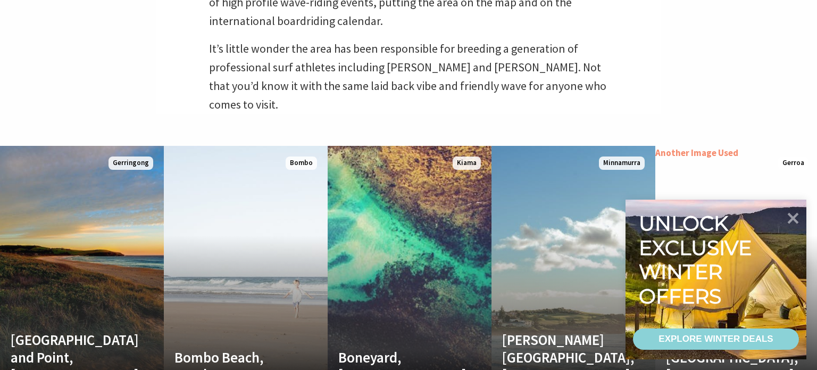
scroll to position [395, 0]
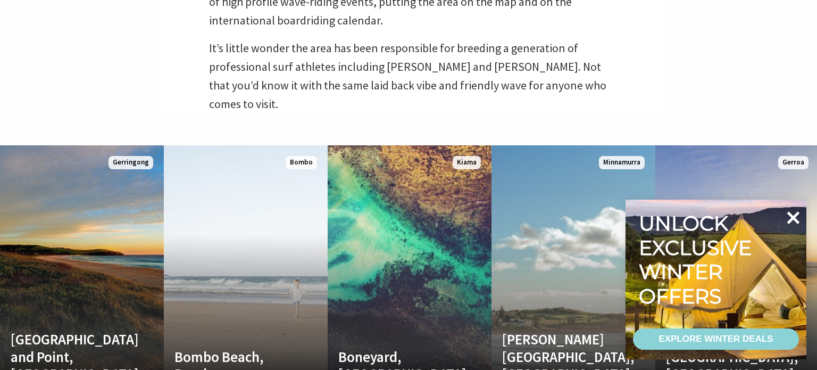
click at [794, 222] on icon at bounding box center [794, 218] width 26 height 26
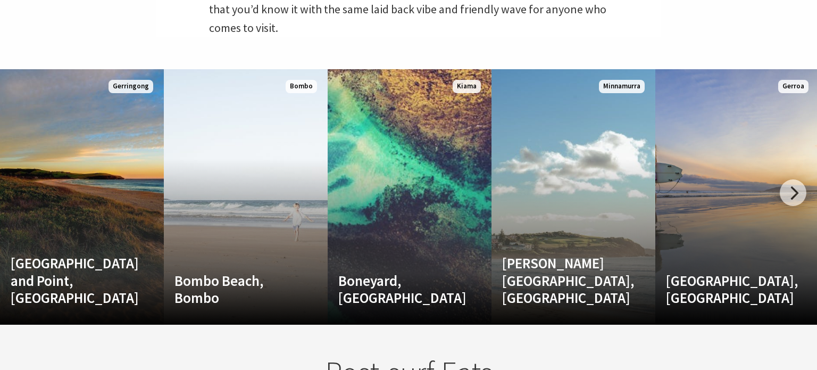
scroll to position [473, 0]
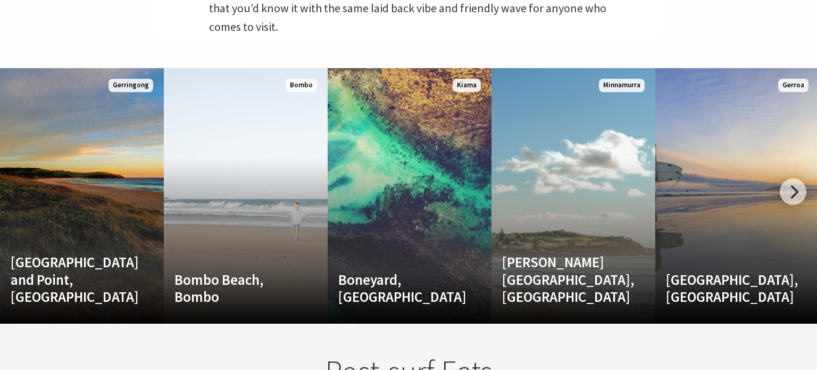
click at [798, 196] on div at bounding box center [793, 191] width 27 height 27
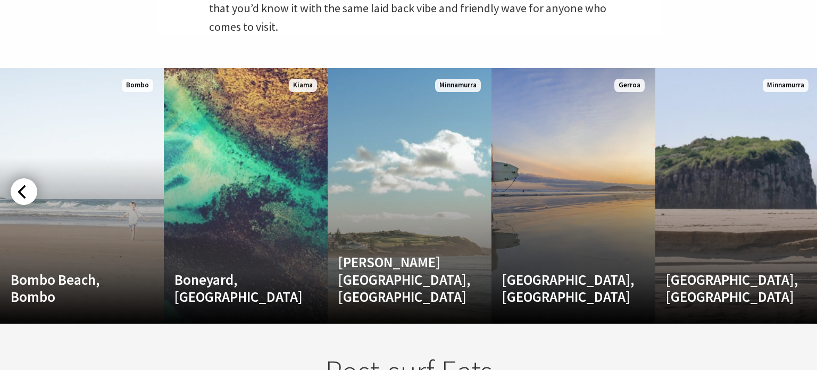
click at [34, 190] on div at bounding box center [24, 191] width 27 height 27
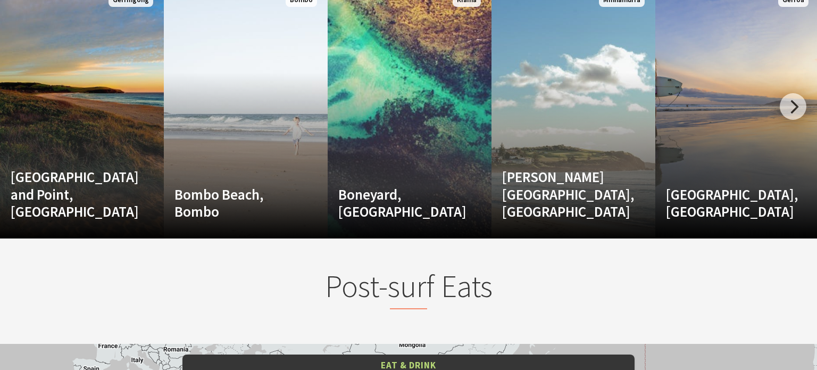
scroll to position [513, 0]
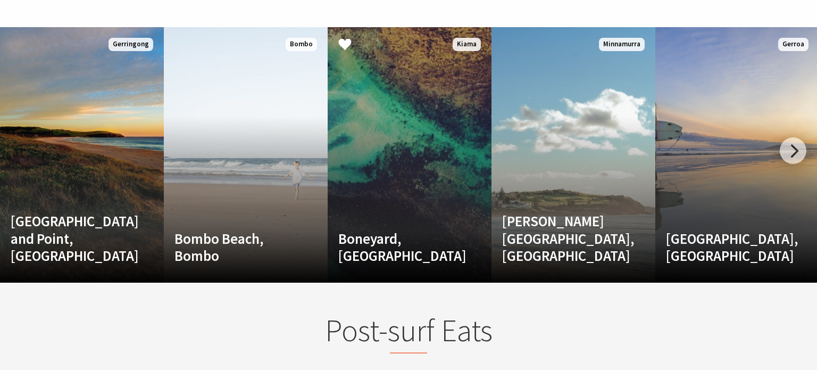
click at [379, 210] on link "Boneyard, Kiama A sheltered pebbly beach located on the northern side of Bombo …" at bounding box center [410, 154] width 164 height 255
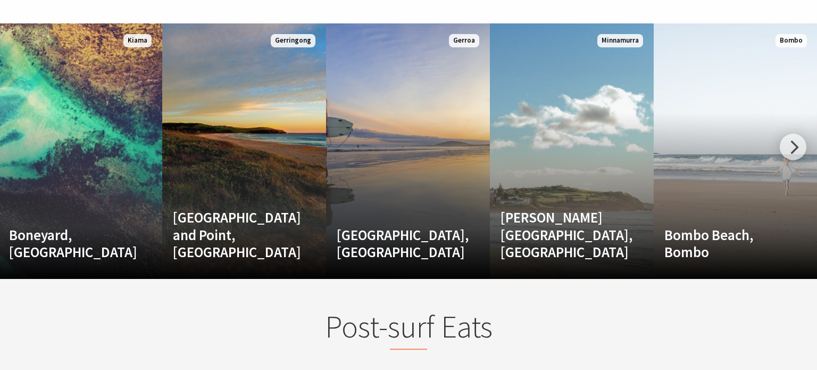
scroll to position [502, 0]
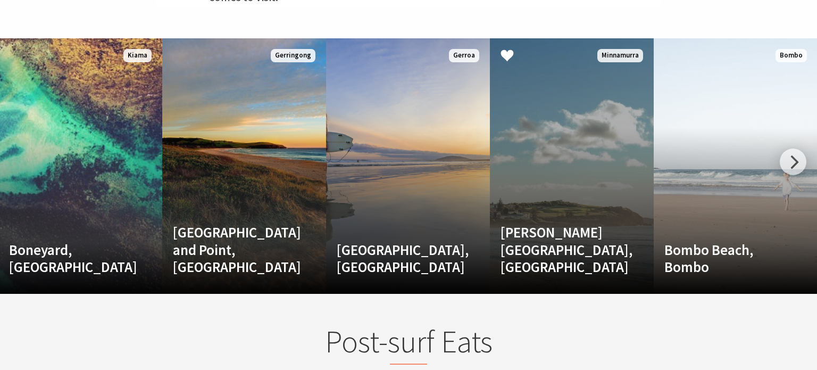
click at [579, 173] on link "Jones Beach, Kiama Downs Jones Beach is a stretch of beach that offers great sw…" at bounding box center [572, 165] width 164 height 255
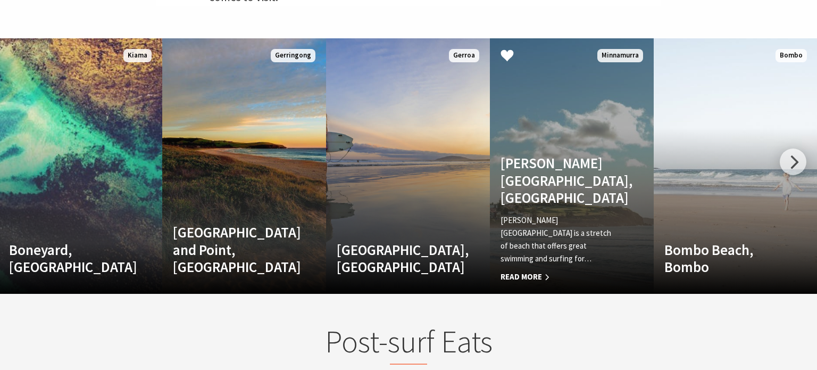
click at [529, 278] on span "Read More" at bounding box center [560, 276] width 118 height 13
click at [521, 281] on span "Read More" at bounding box center [560, 276] width 118 height 13
click at [570, 155] on link "Jones Beach, Kiama Downs Jones Beach is a stretch of beach that offers great sw…" at bounding box center [572, 165] width 164 height 255
click at [550, 262] on p "Jones Beach is a stretch of beach that offers great swimming and surfing for…" at bounding box center [560, 239] width 118 height 51
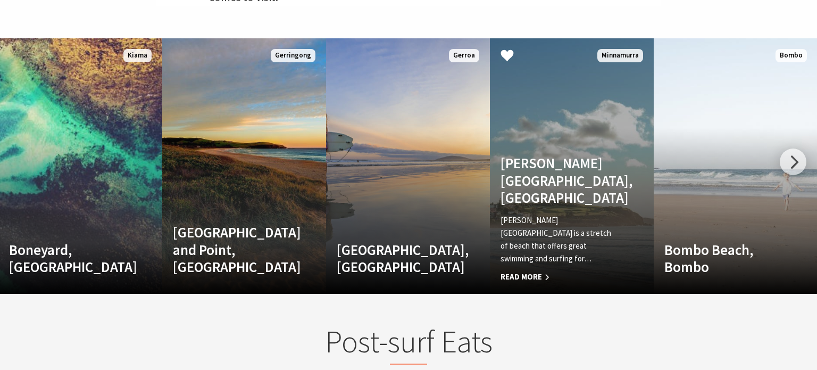
click at [540, 274] on span "Read More" at bounding box center [560, 276] width 118 height 13
click at [596, 111] on link "Jones Beach, Kiama Downs Jones Beach is a stretch of beach that offers great sw…" at bounding box center [572, 165] width 164 height 255
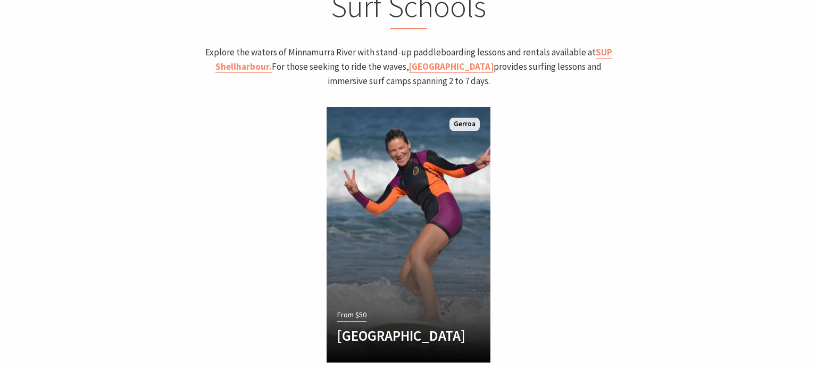
scroll to position [1330, 0]
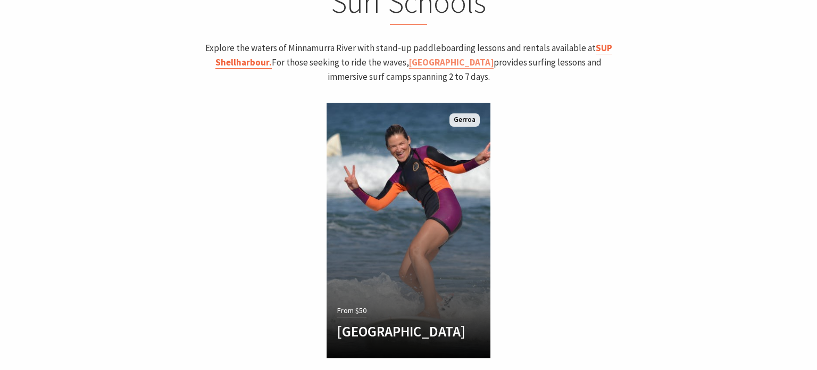
click at [601, 44] on link "SUP Shellharbour." at bounding box center [414, 55] width 397 height 27
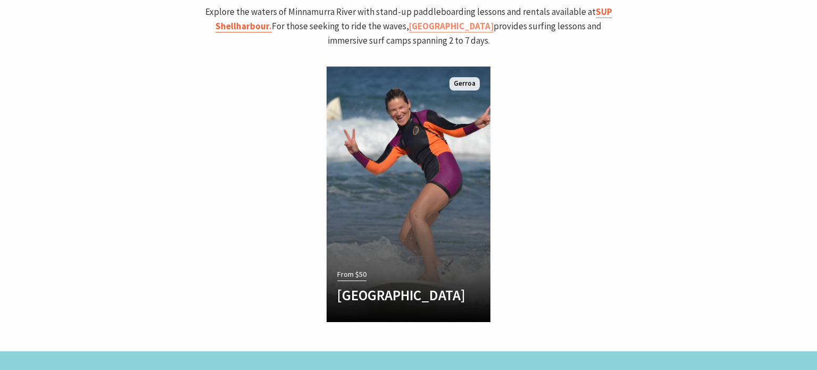
scroll to position [1365, 0]
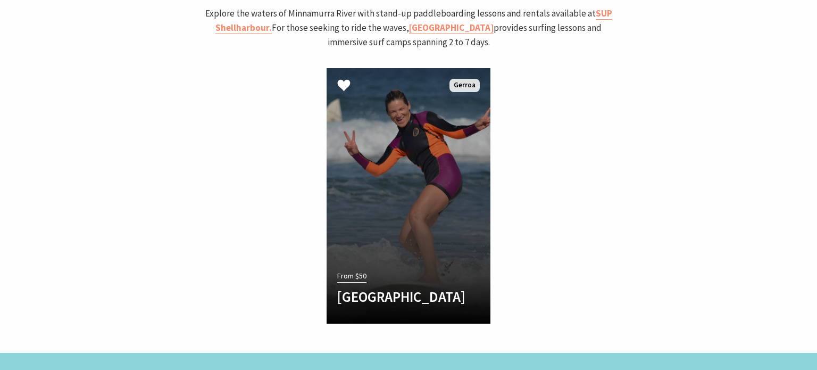
click at [438, 192] on link "From $50 Gerroa Surf School Operating since 1999 Custom designed Soft boards an…" at bounding box center [409, 195] width 164 height 255
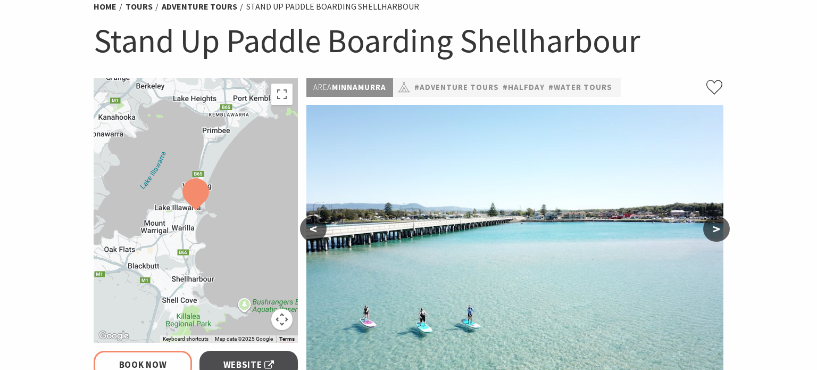
select select "3"
select select "2"
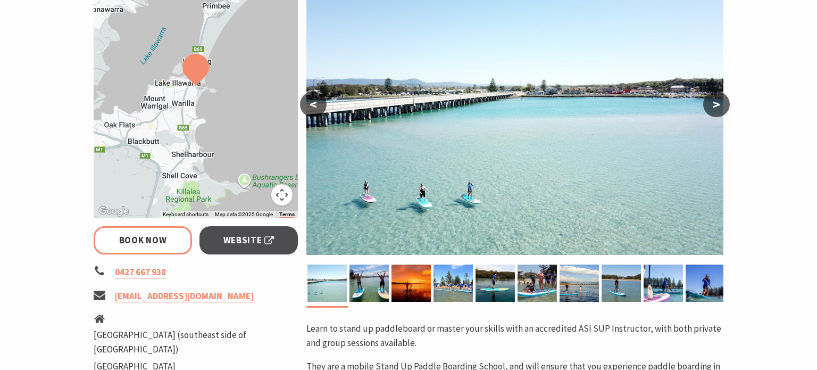
scroll to position [227, 0]
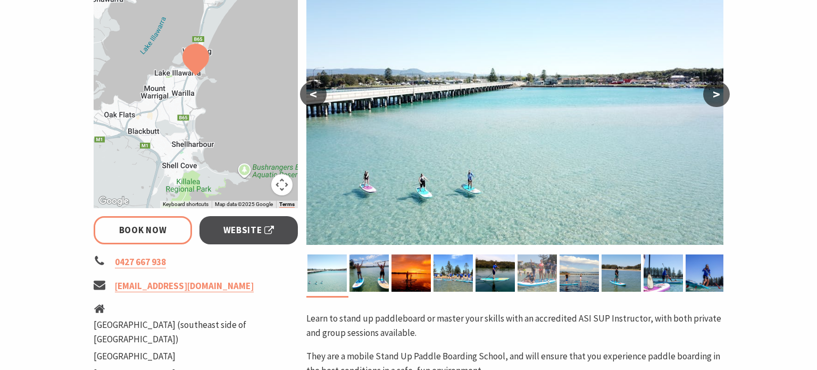
click at [535, 287] on img at bounding box center [537, 272] width 39 height 37
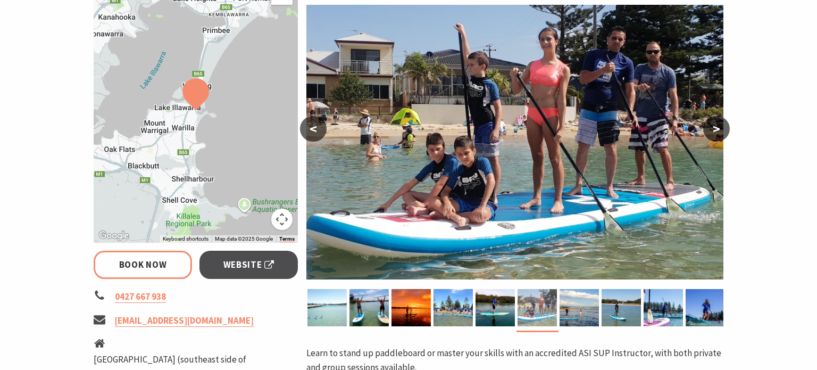
scroll to position [192, 0]
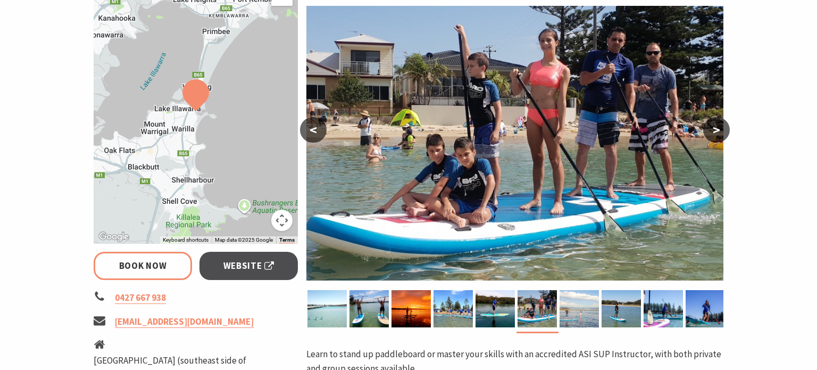
click at [583, 321] on img at bounding box center [579, 308] width 39 height 37
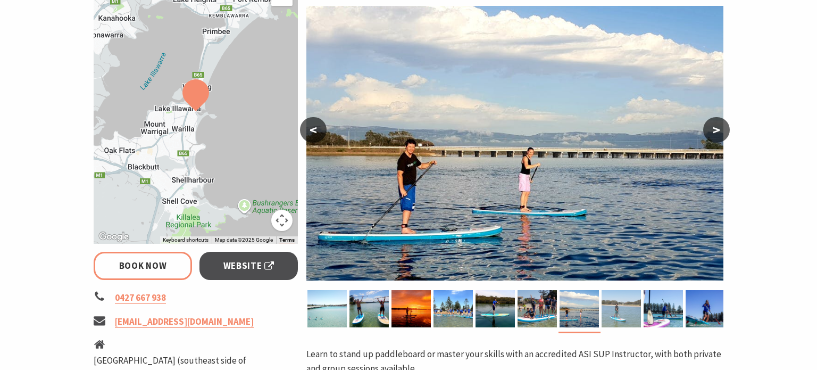
click at [635, 310] on img at bounding box center [621, 308] width 39 height 37
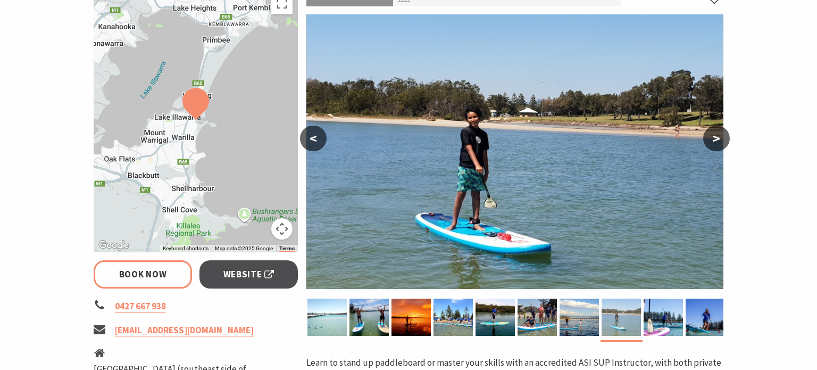
scroll to position [183, 0]
click at [670, 322] on img at bounding box center [663, 317] width 39 height 37
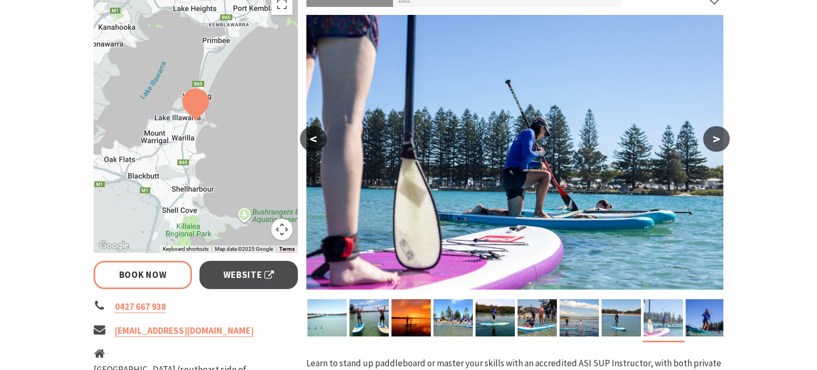
click at [705, 312] on img at bounding box center [705, 317] width 39 height 37
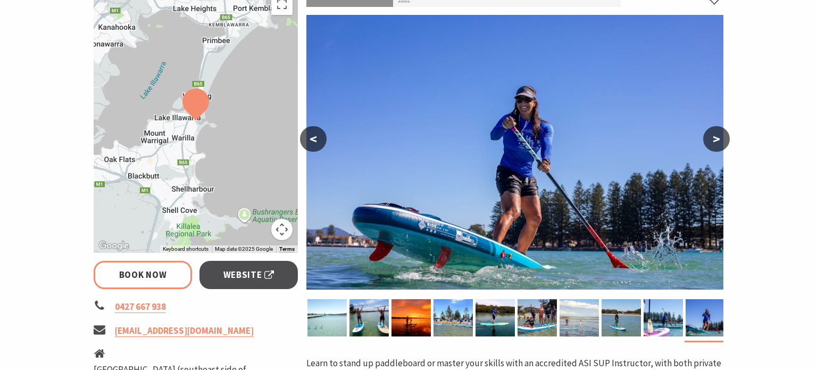
click at [594, 323] on img at bounding box center [579, 317] width 39 height 37
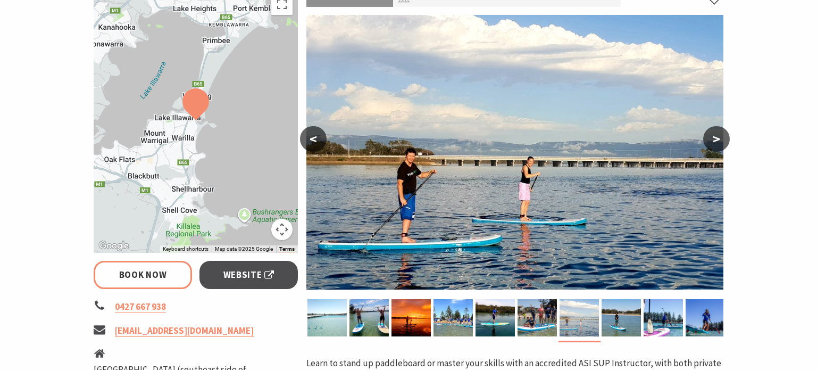
click at [618, 329] on img at bounding box center [621, 317] width 39 height 37
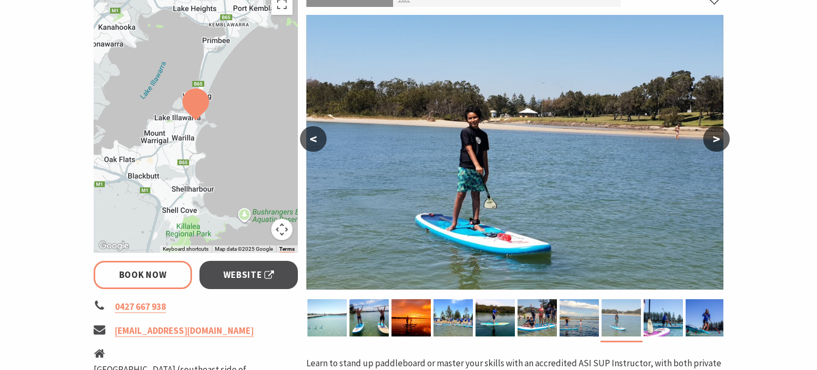
click at [705, 324] on img at bounding box center [705, 317] width 39 height 37
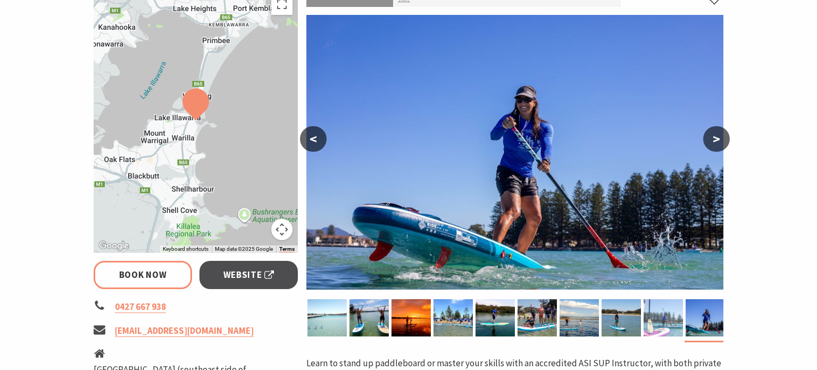
click at [670, 324] on img at bounding box center [663, 317] width 39 height 37
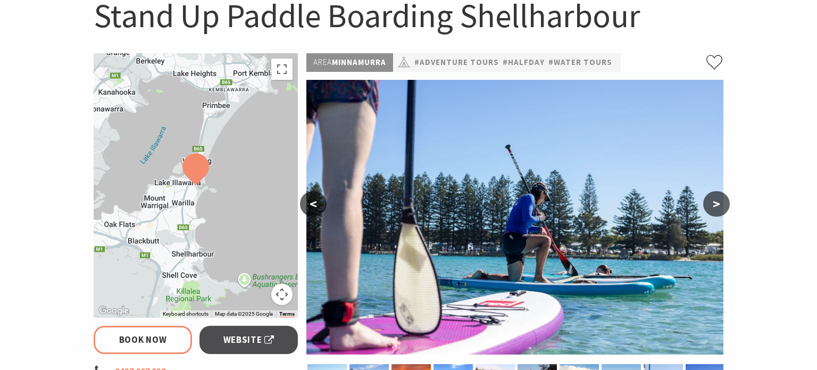
scroll to position [114, 0]
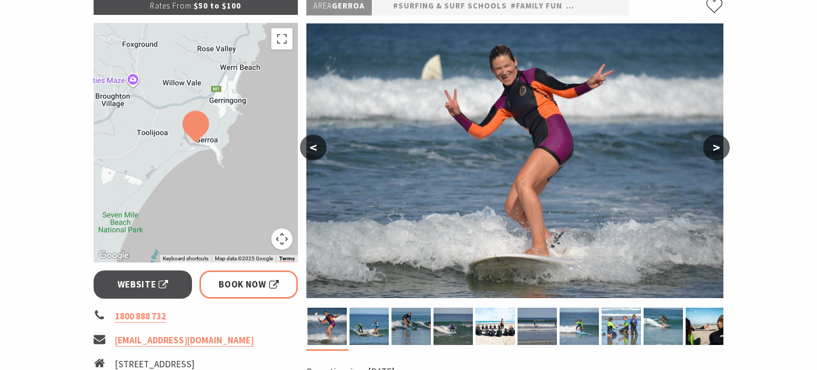
scroll to position [175, 0]
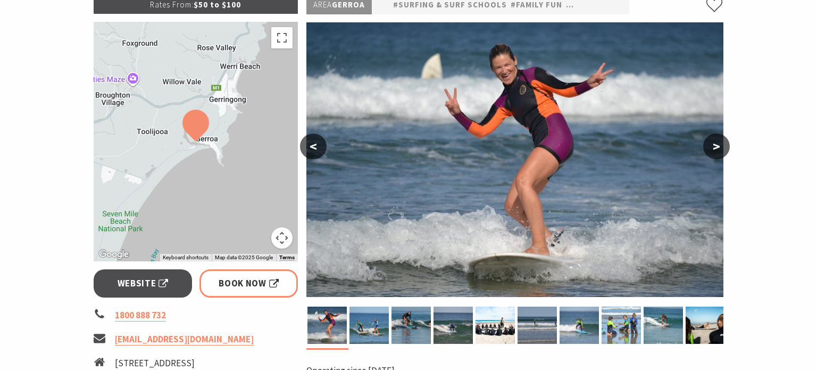
click at [714, 139] on button ">" at bounding box center [716, 147] width 27 height 26
click at [709, 145] on button ">" at bounding box center [716, 147] width 27 height 26
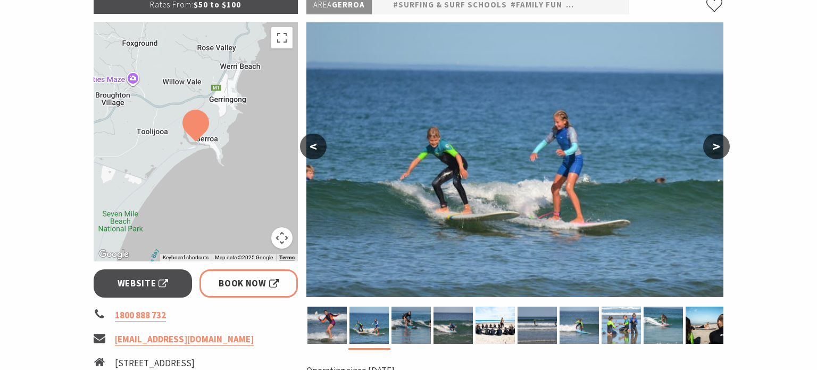
click at [718, 143] on button ">" at bounding box center [716, 147] width 27 height 26
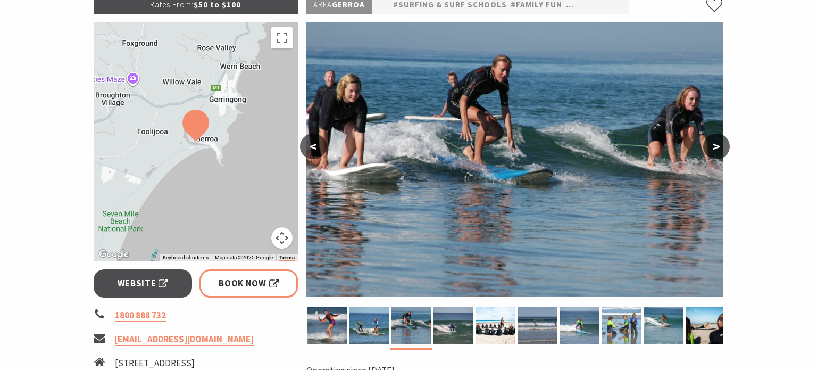
click at [723, 145] on button ">" at bounding box center [716, 147] width 27 height 26
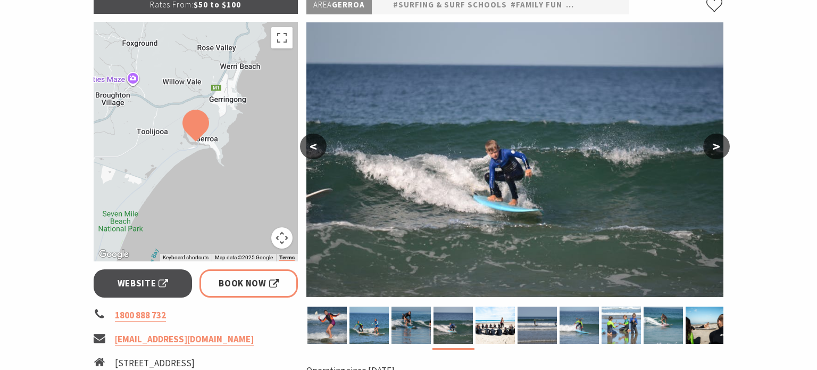
click at [719, 145] on button ">" at bounding box center [716, 147] width 27 height 26
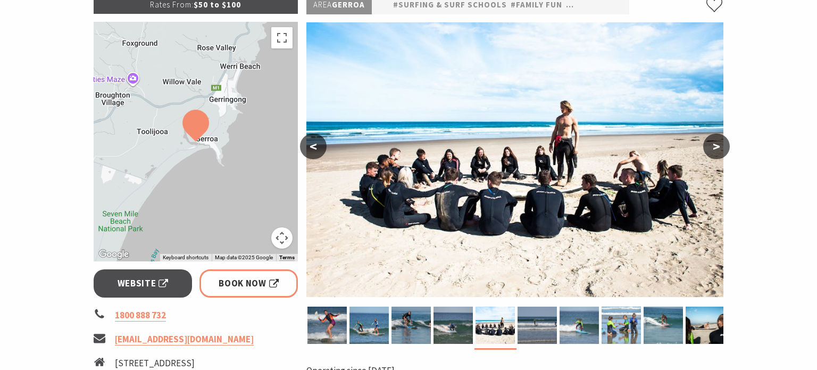
click at [719, 153] on button ">" at bounding box center [716, 147] width 27 height 26
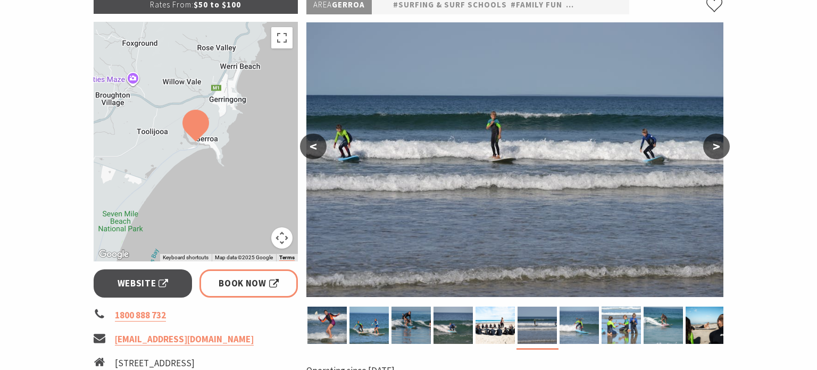
click at [715, 150] on button ">" at bounding box center [716, 147] width 27 height 26
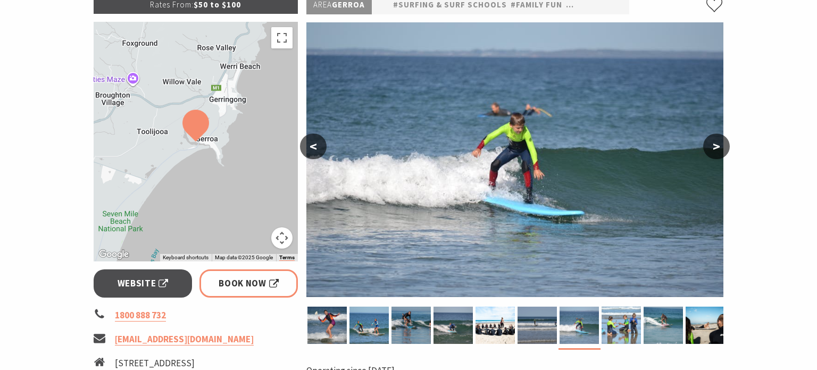
click at [720, 143] on button ">" at bounding box center [716, 147] width 27 height 26
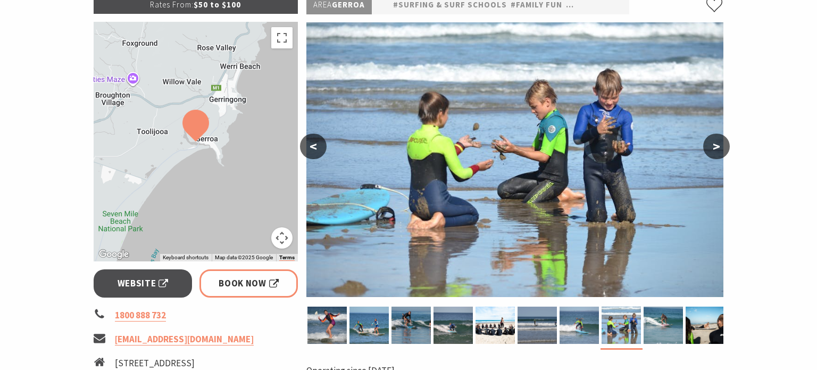
click at [721, 143] on button ">" at bounding box center [716, 147] width 27 height 26
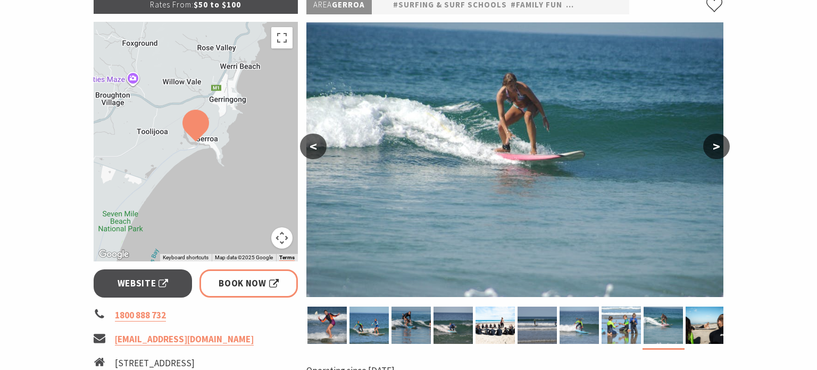
click at [724, 146] on button ">" at bounding box center [716, 147] width 27 height 26
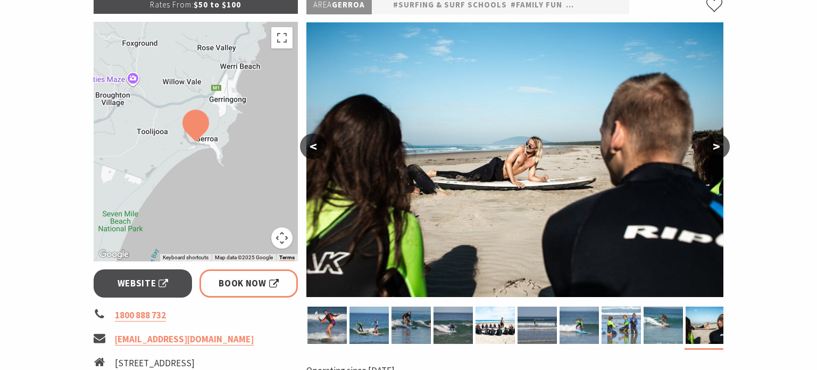
click at [719, 144] on button ">" at bounding box center [716, 147] width 27 height 26
click at [717, 148] on button ">" at bounding box center [716, 147] width 27 height 26
click at [713, 151] on button ">" at bounding box center [716, 147] width 27 height 26
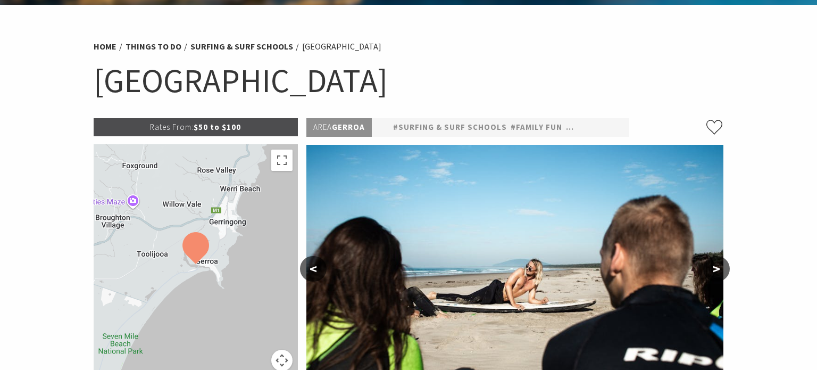
scroll to position [0, 0]
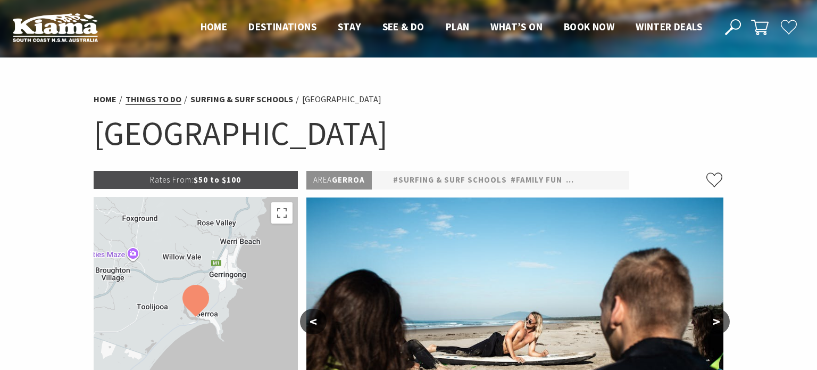
click at [154, 95] on link "Things To Do" at bounding box center [154, 99] width 56 height 11
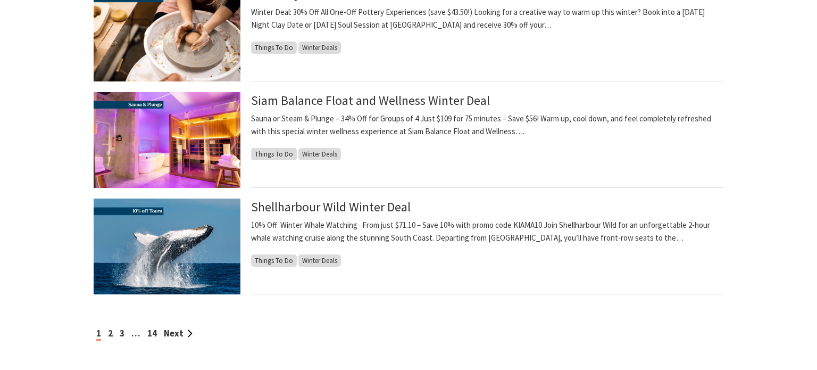
scroll to position [1107, 0]
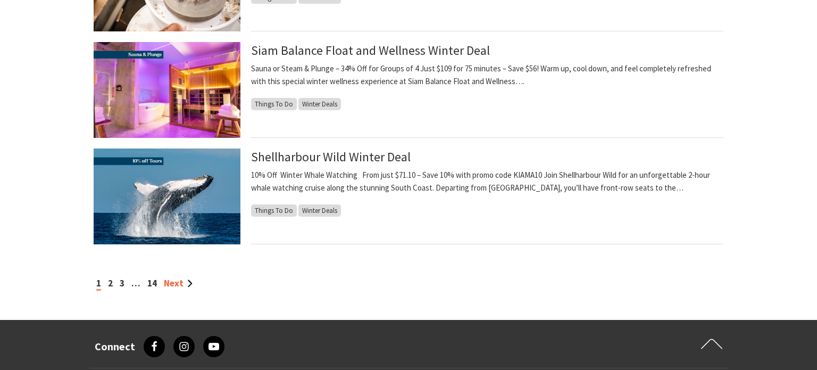
click at [177, 286] on link "Next" at bounding box center [178, 283] width 29 height 12
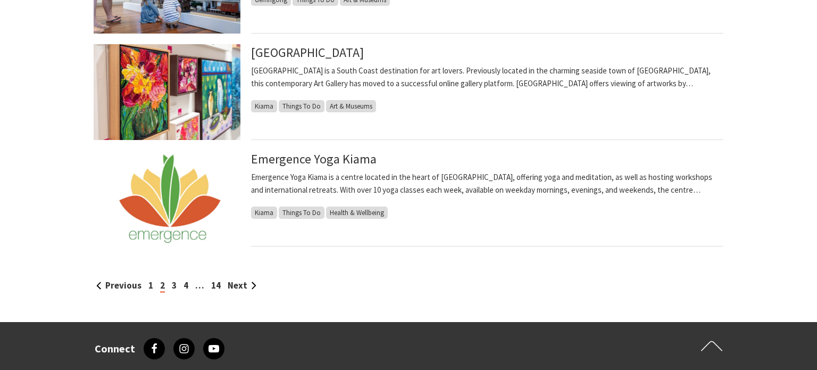
scroll to position [1107, 0]
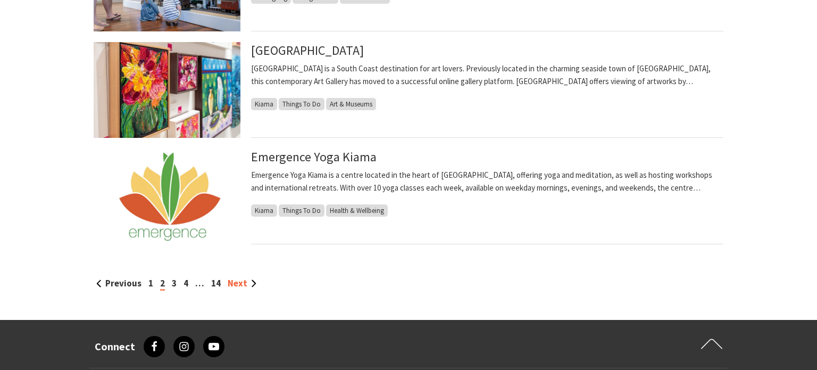
click at [253, 281] on link "Next" at bounding box center [242, 283] width 29 height 12
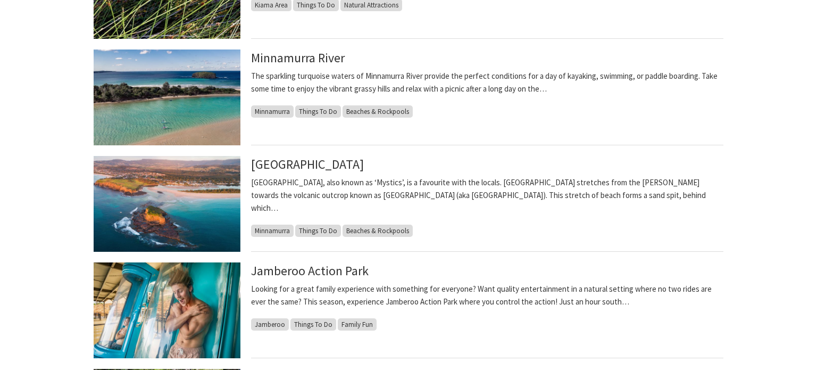
scroll to position [890, 0]
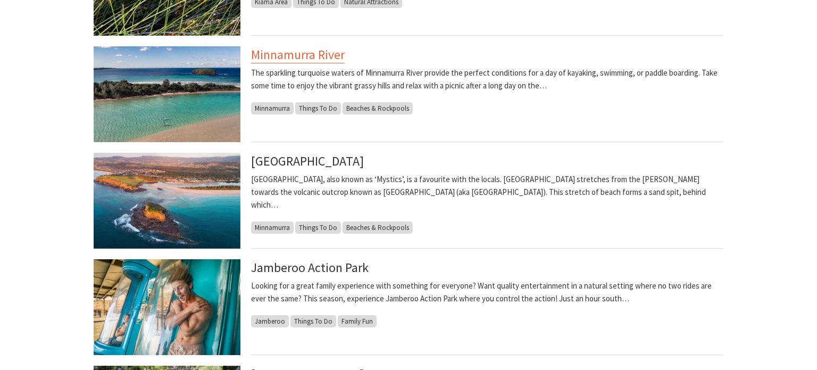
click at [322, 59] on link "Minnamurra River" at bounding box center [298, 54] width 94 height 17
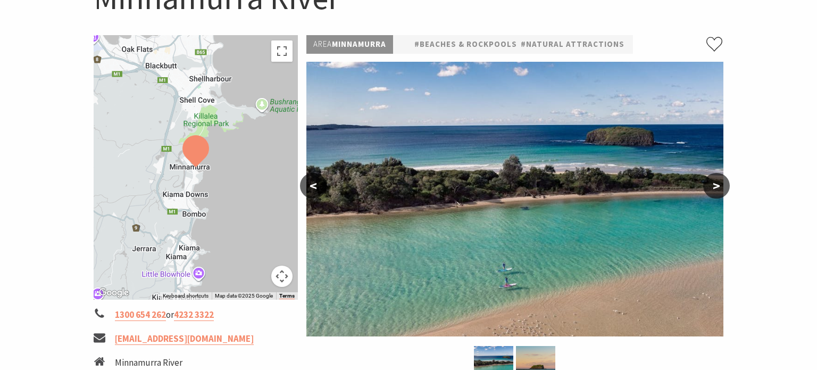
scroll to position [140, 0]
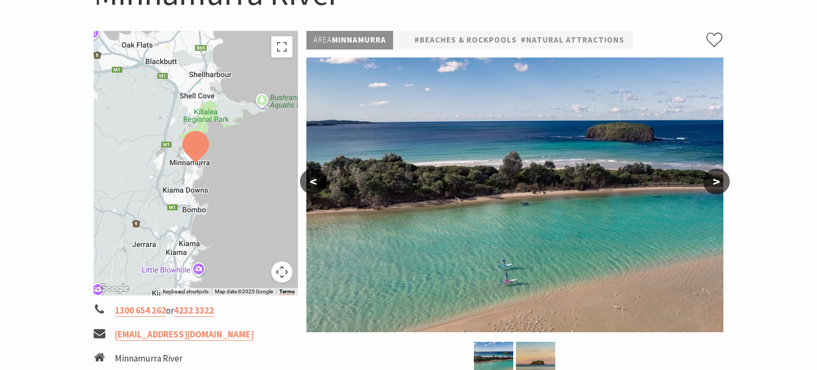
click at [715, 189] on button ">" at bounding box center [716, 182] width 27 height 26
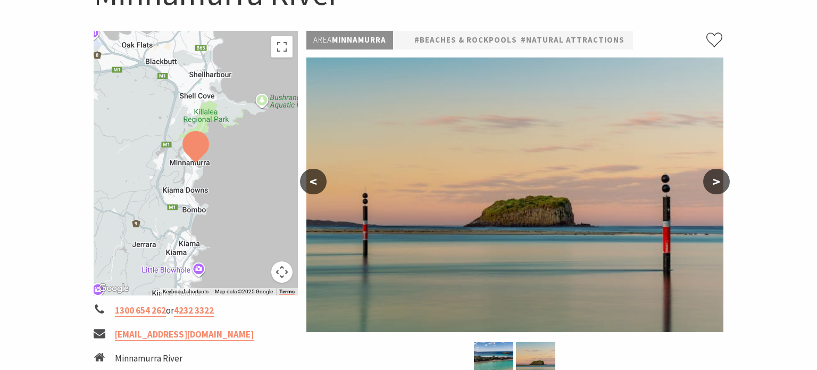
click at [713, 184] on button ">" at bounding box center [716, 182] width 27 height 26
click at [713, 185] on button ">" at bounding box center [716, 182] width 27 height 26
click at [719, 177] on button ">" at bounding box center [716, 182] width 27 height 26
click at [309, 179] on button "<" at bounding box center [313, 182] width 27 height 26
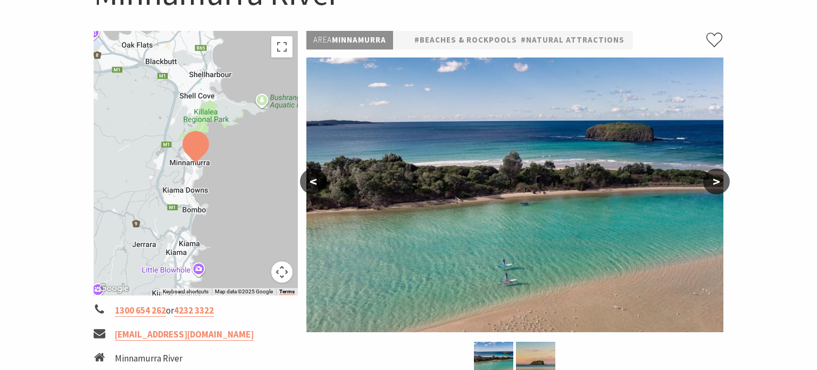
click at [587, 268] on img at bounding box center [515, 194] width 417 height 275
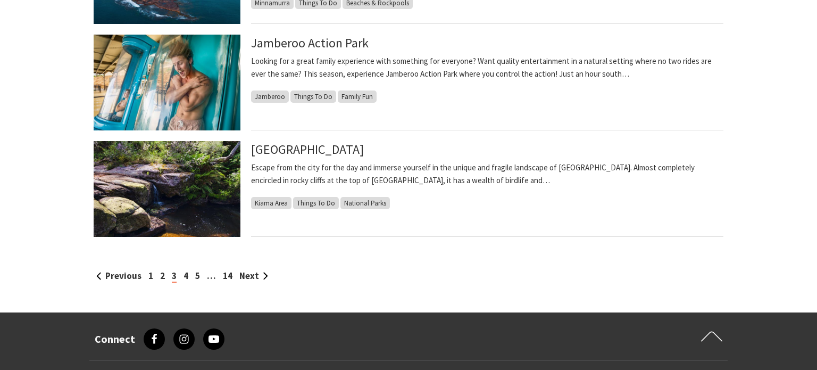
scroll to position [1118, 0]
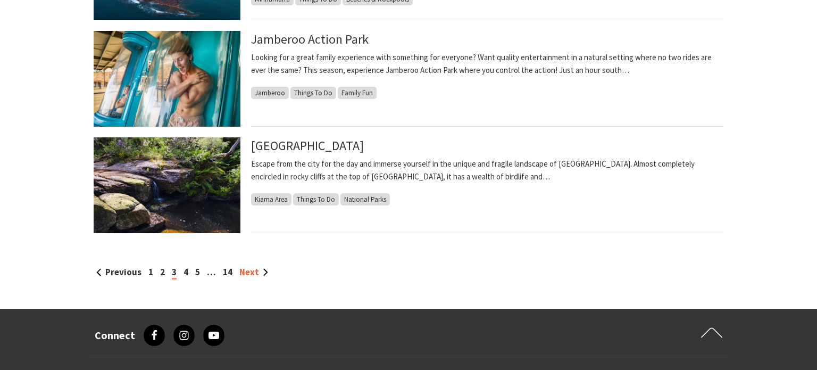
click at [258, 271] on link "Next" at bounding box center [253, 272] width 29 height 12
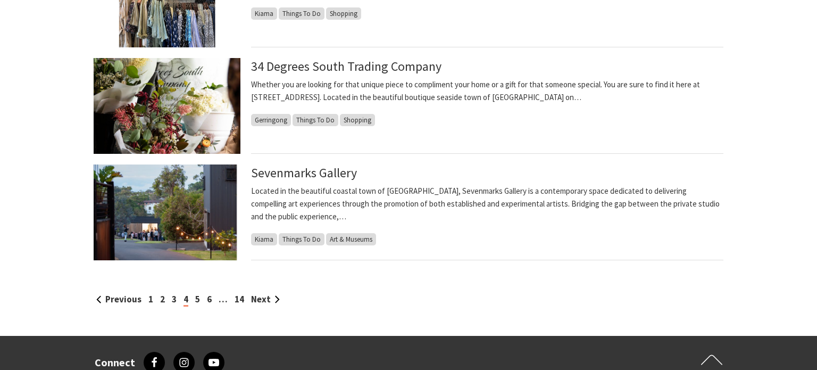
scroll to position [1095, 0]
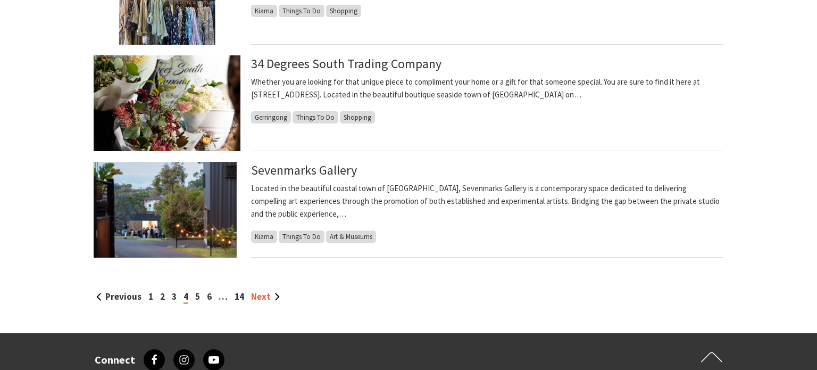
click at [266, 300] on link "Next" at bounding box center [265, 297] width 29 height 12
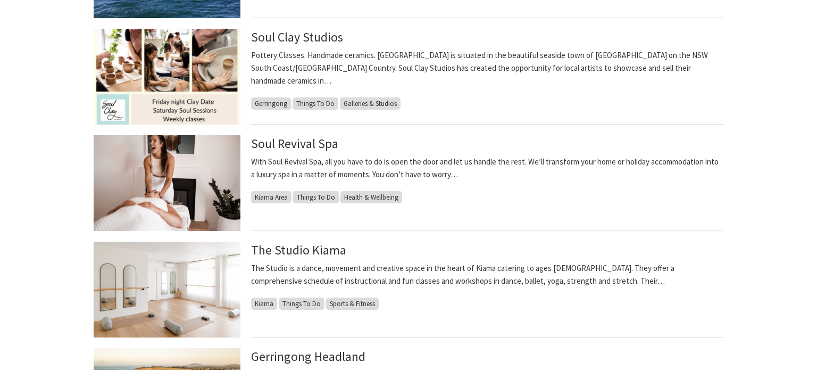
scroll to position [481, 0]
click at [305, 147] on link "Soul Revival Spa" at bounding box center [294, 144] width 87 height 17
